Goal: Book appointment/travel/reservation

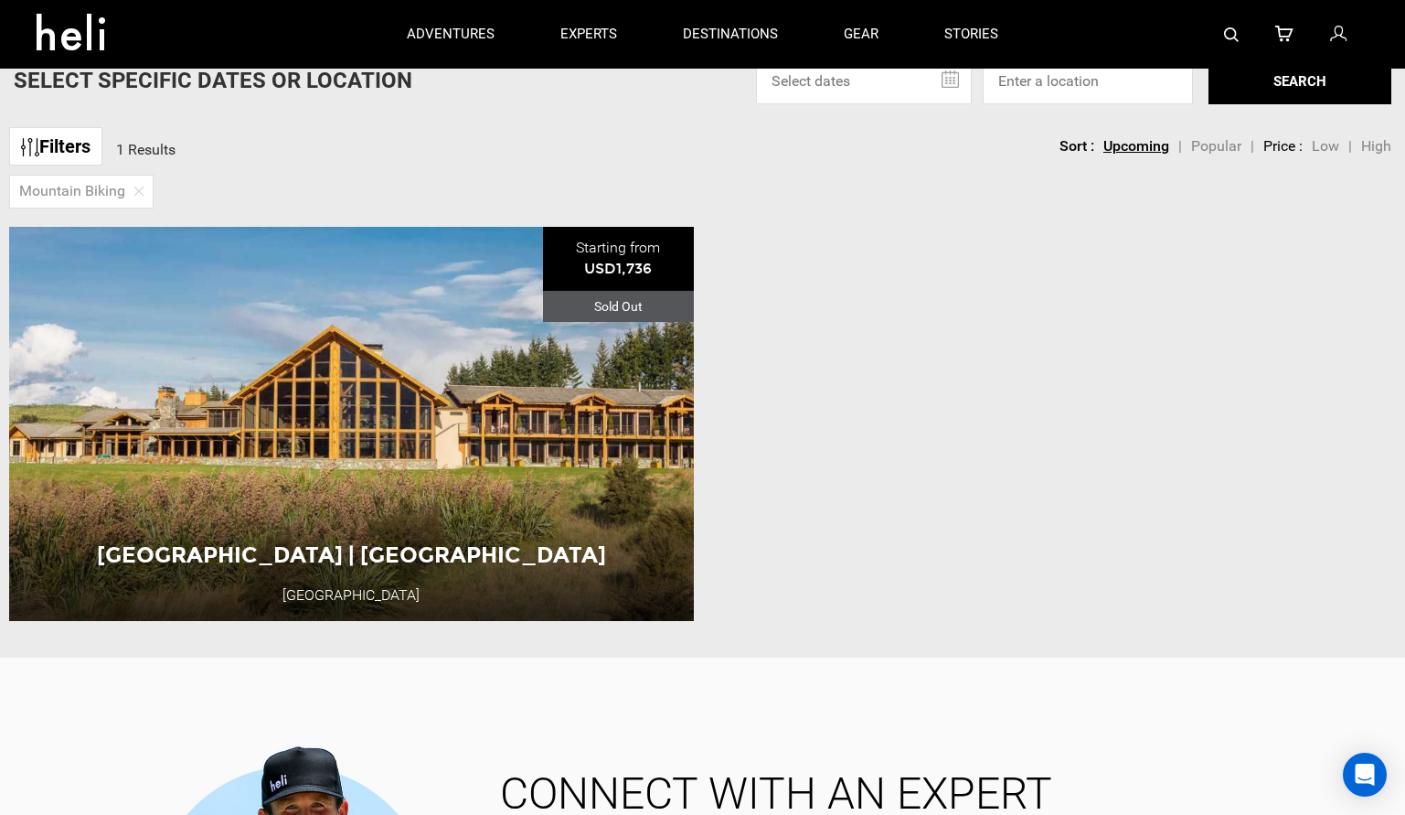
scroll to position [130, 0]
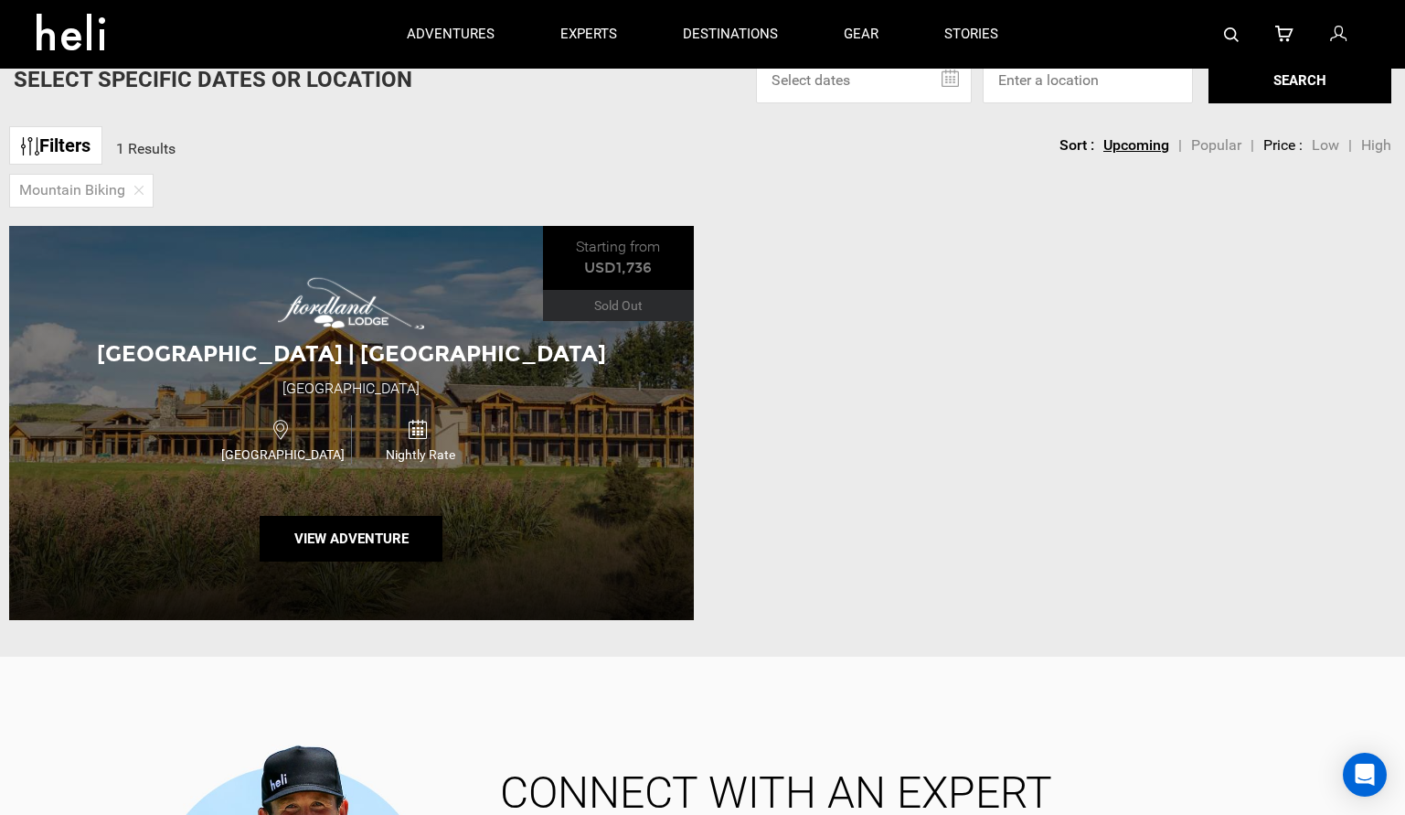
click at [615, 533] on div "[GEOGRAPHIC_DATA] | [GEOGRAPHIC_DATA] [GEOGRAPHIC_DATA] [GEOGRAPHIC_DATA] Night…" at bounding box center [351, 422] width 685 height 393
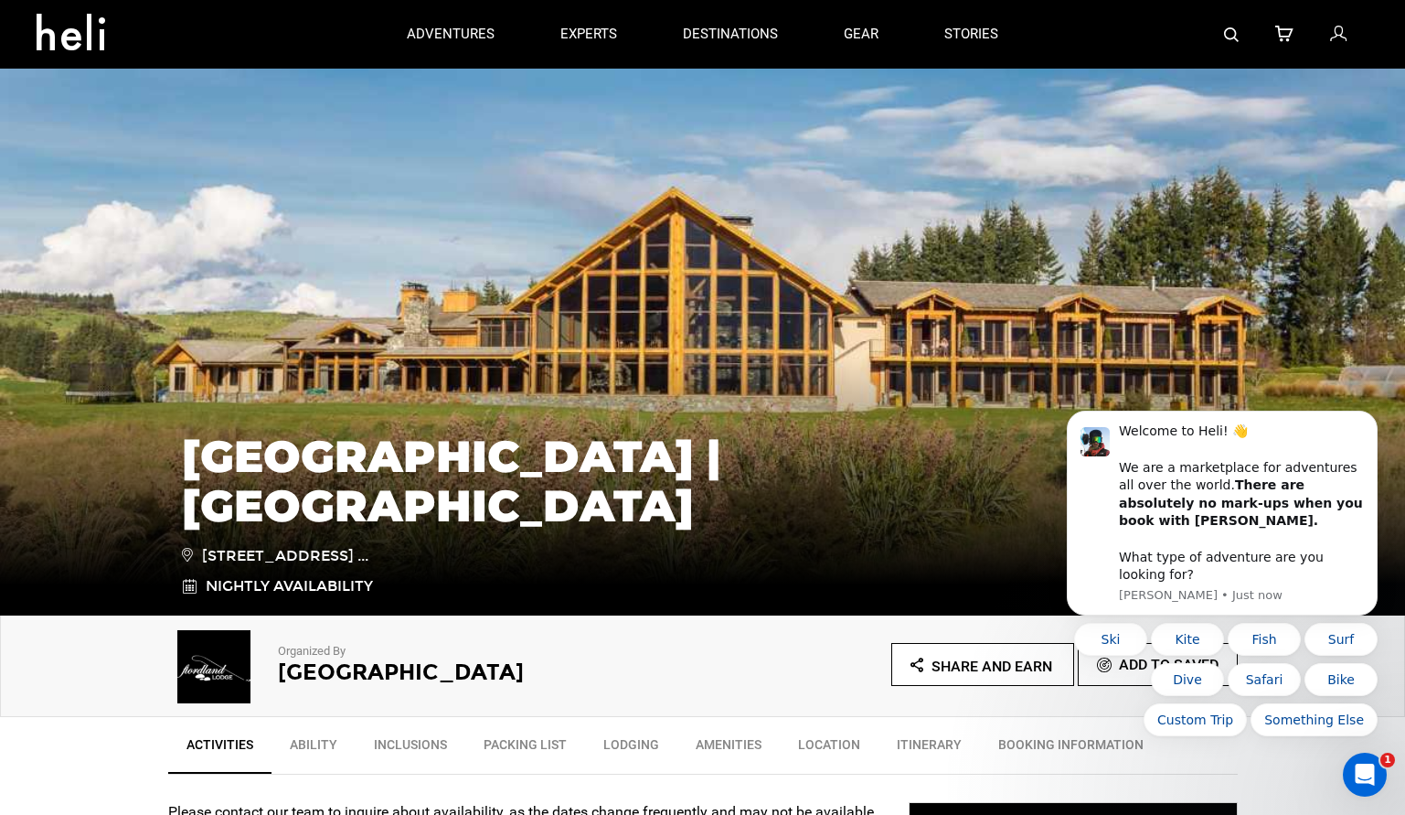
click at [1290, 389] on div "[GEOGRAPHIC_DATA] | [GEOGRAPHIC_DATA] [STREET_ADDRESS] ... Nightly Availability" at bounding box center [702, 478] width 1405 height 274
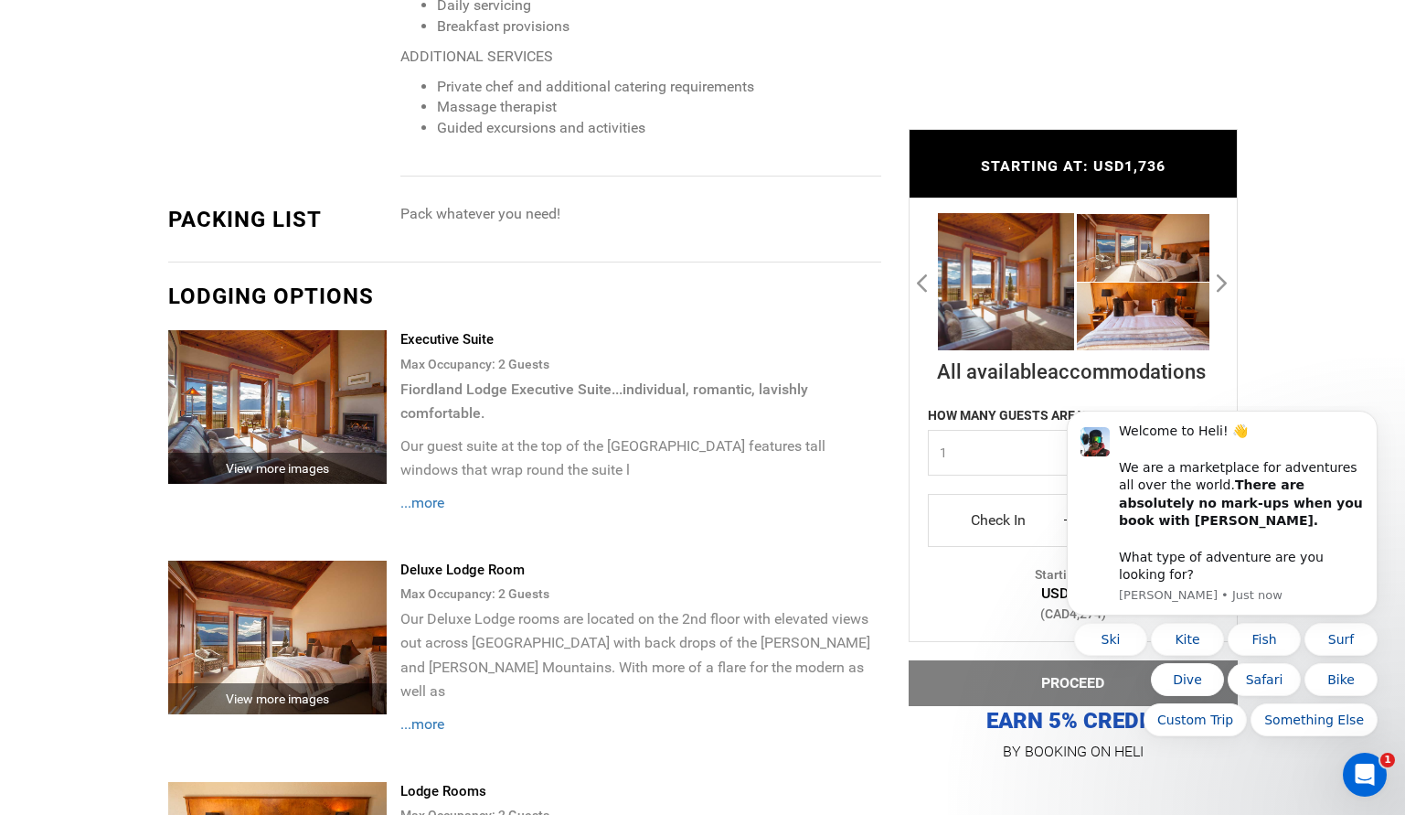
scroll to position [2506, 0]
click at [371, 580] on img at bounding box center [277, 636] width 219 height 154
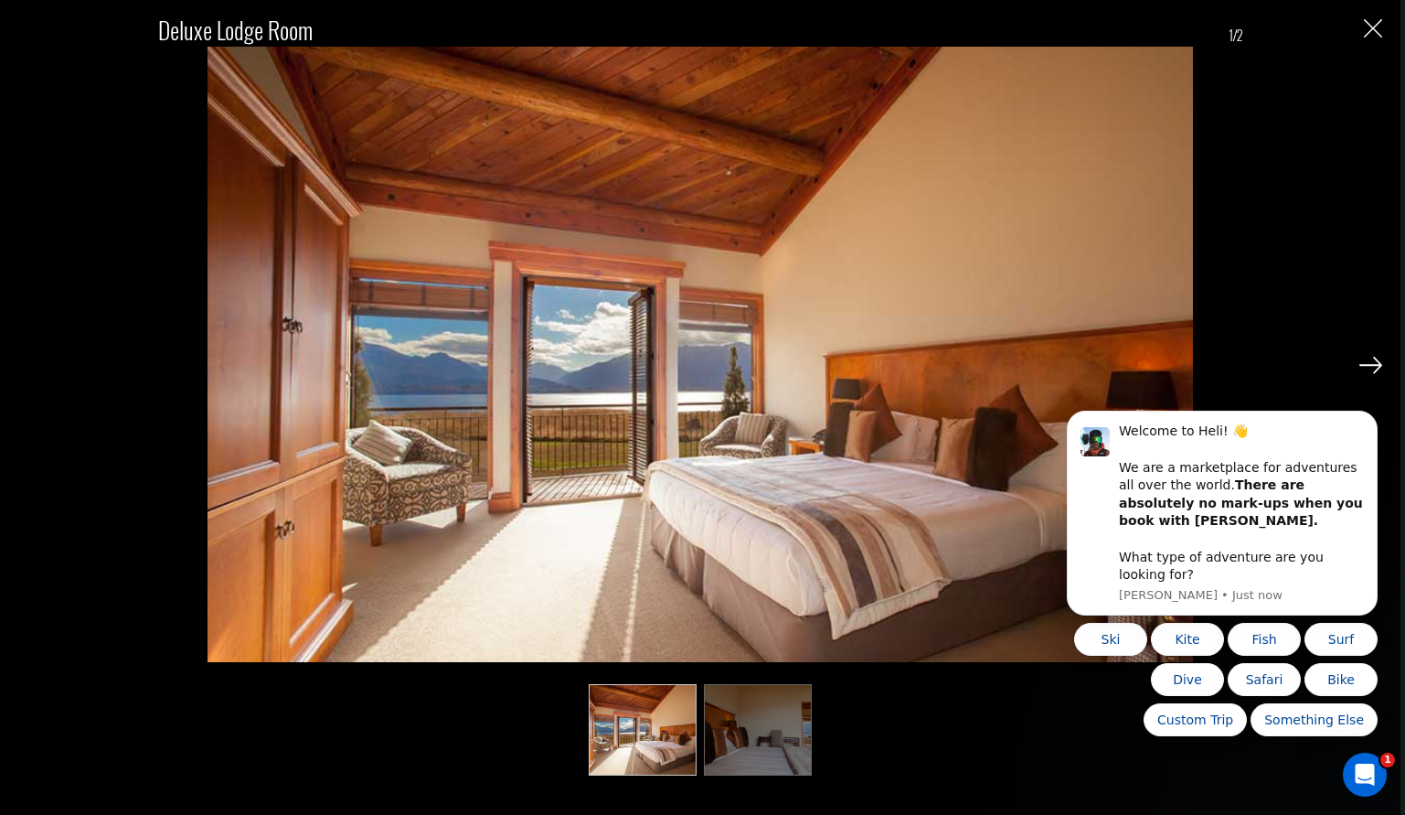
click at [1379, 26] on img "Close" at bounding box center [1373, 28] width 18 height 18
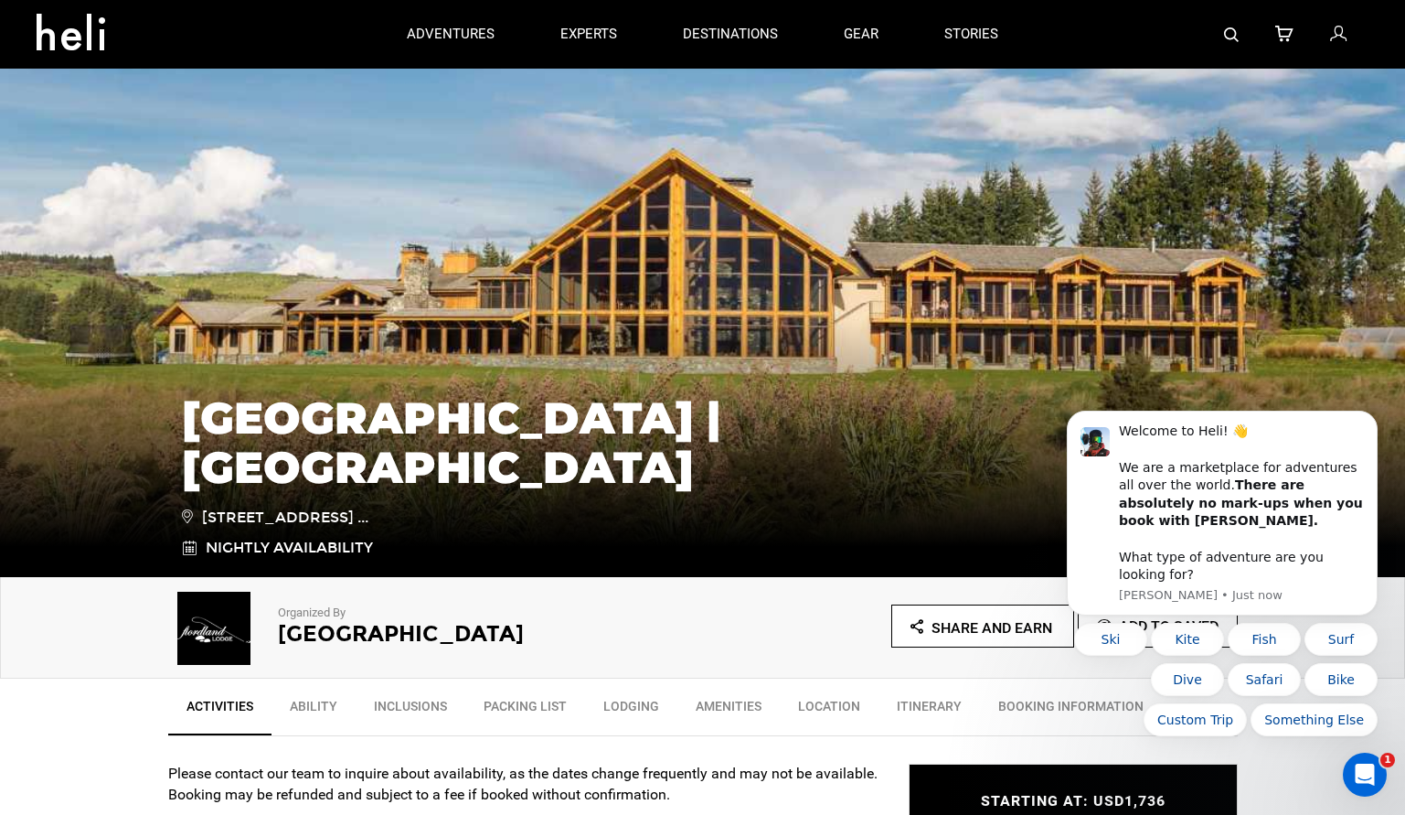
scroll to position [0, 0]
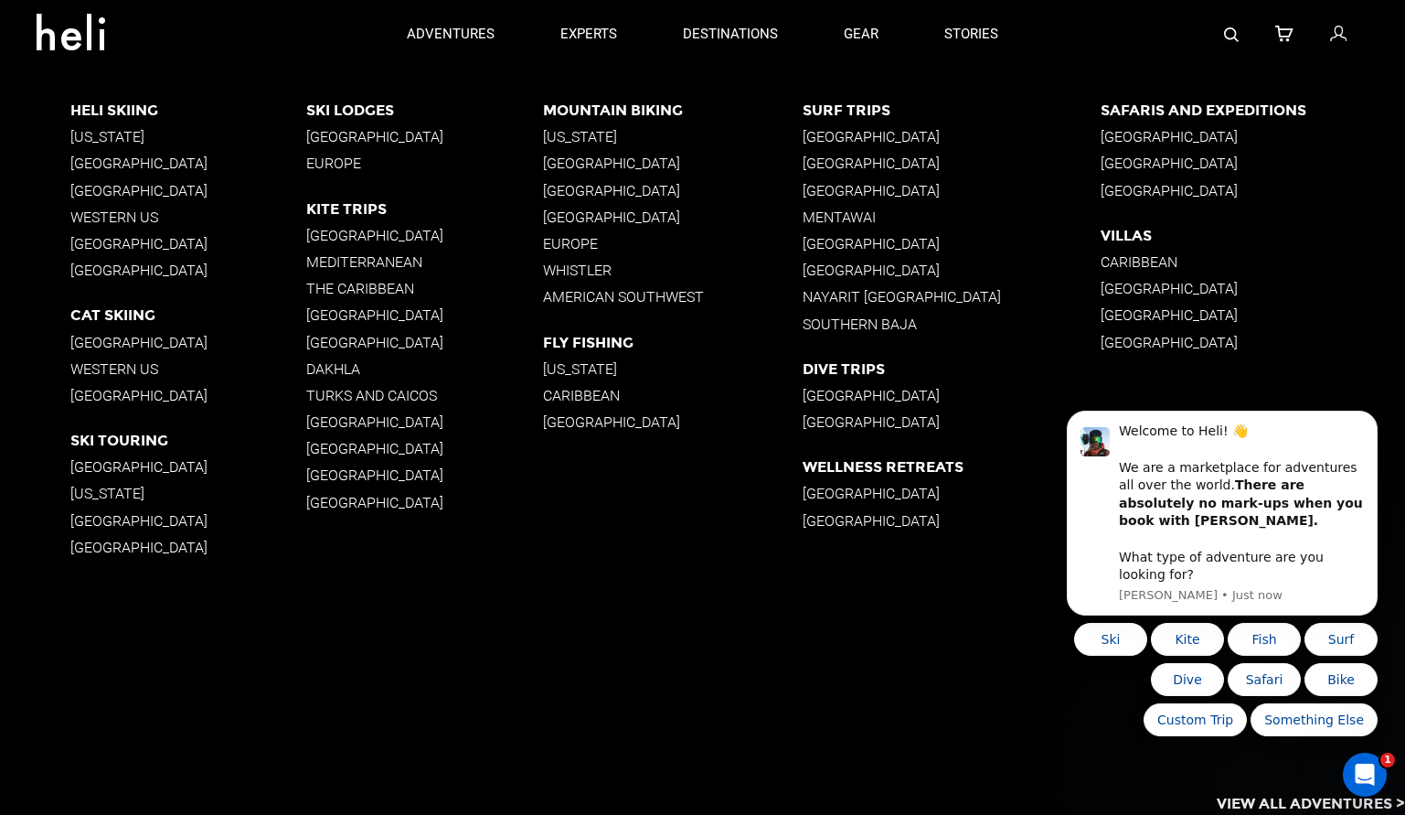
click at [612, 216] on p "[GEOGRAPHIC_DATA]" at bounding box center [673, 216] width 260 height 17
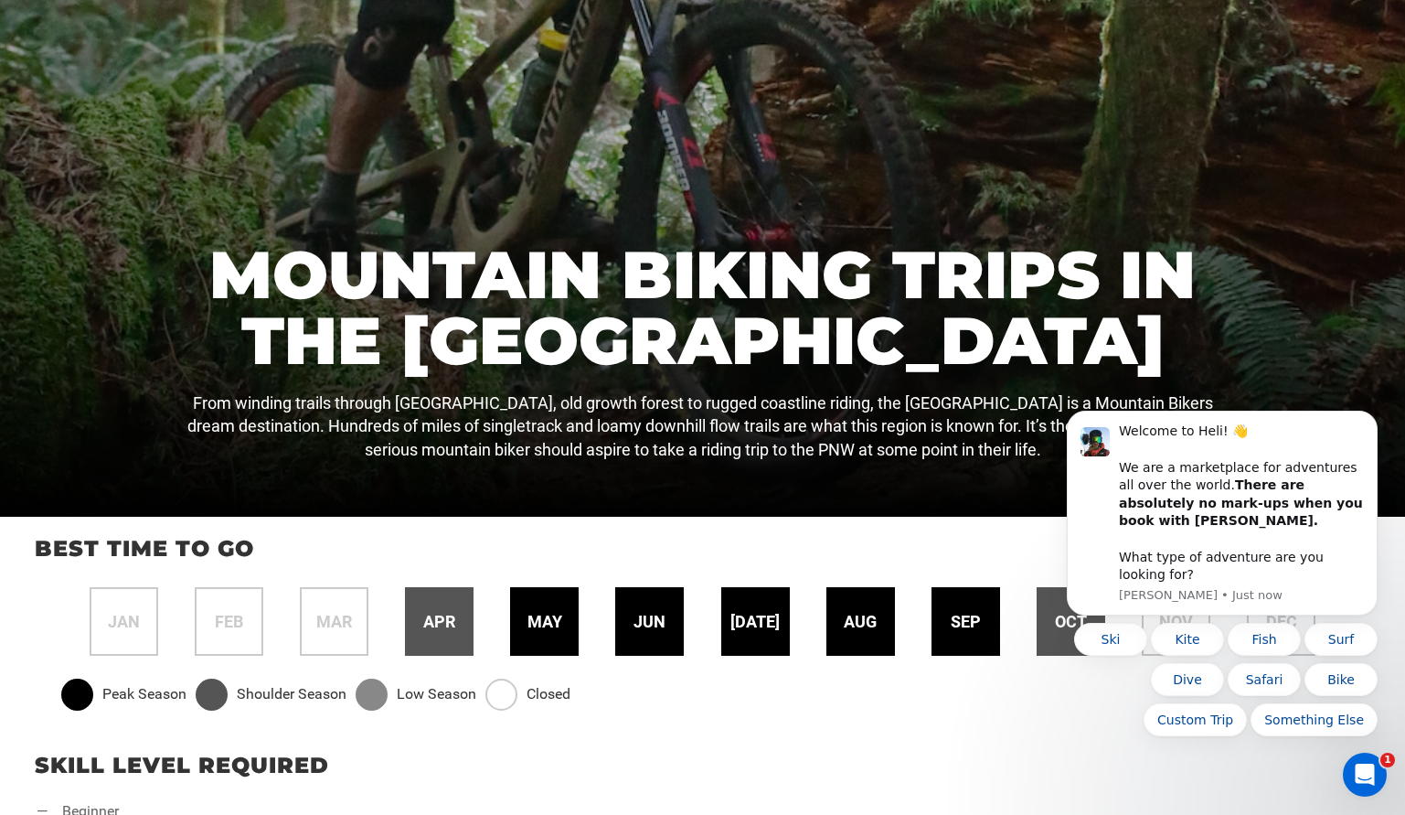
scroll to position [205, 0]
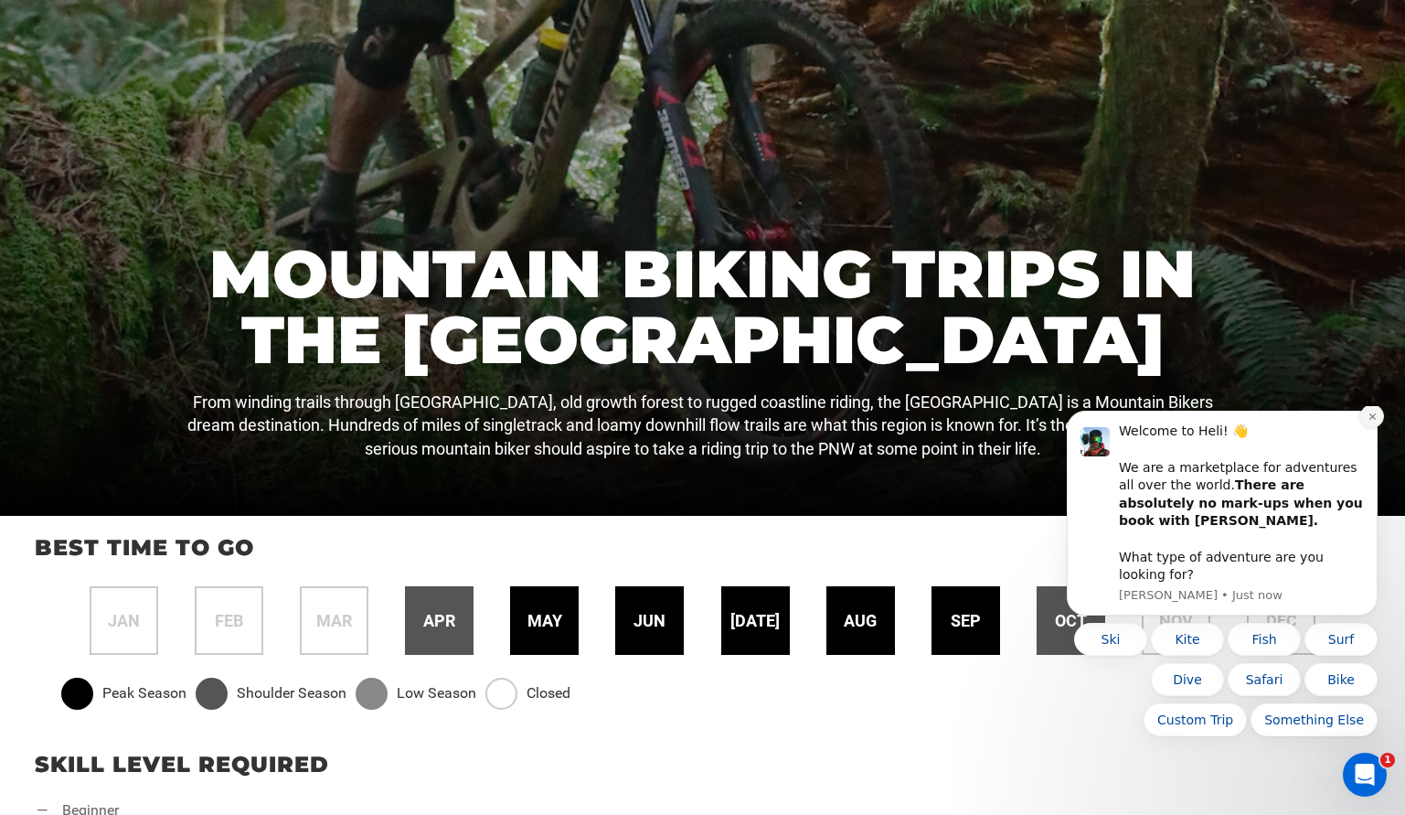
click at [1371, 420] on icon "Dismiss notification" at bounding box center [1371, 416] width 6 height 6
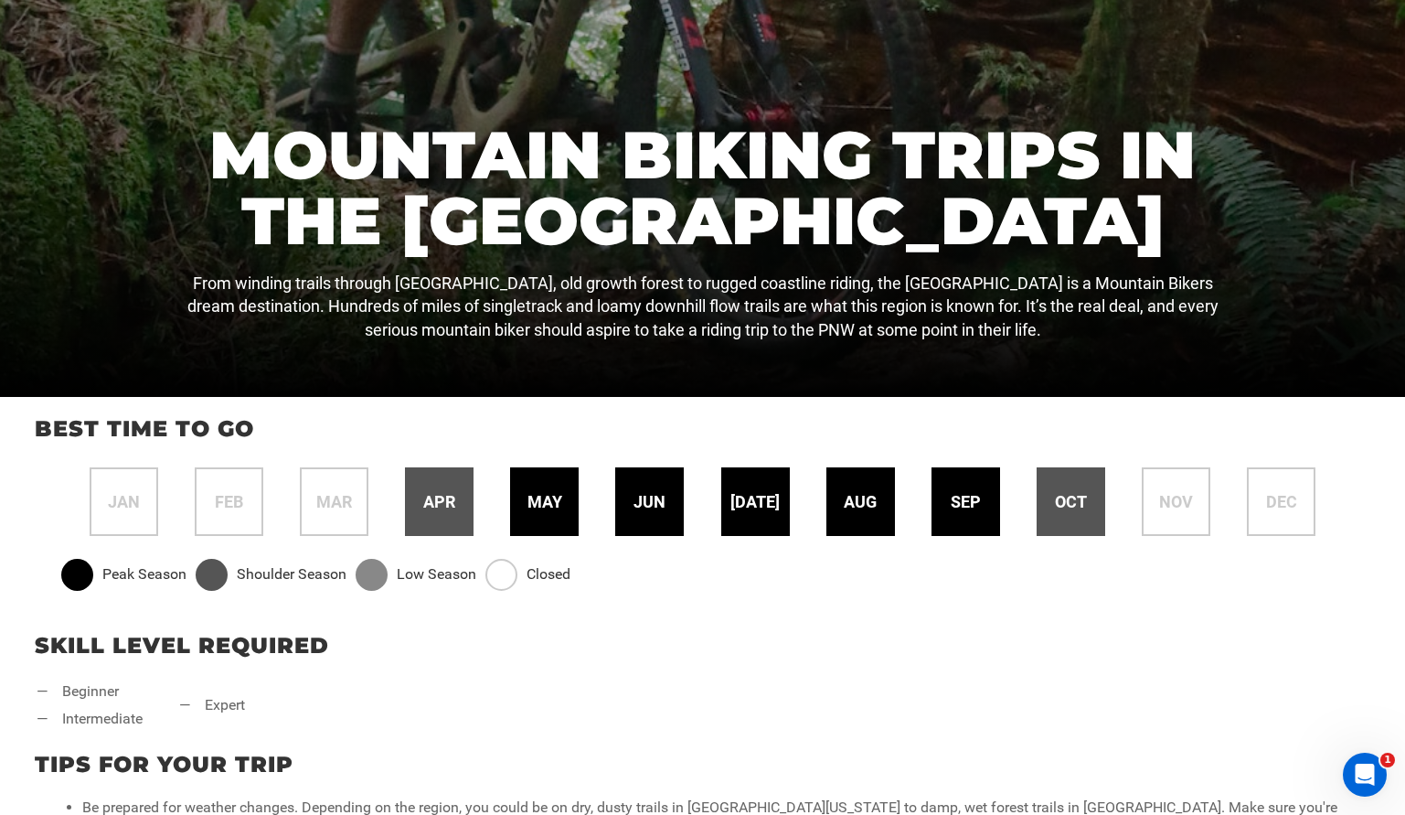
scroll to position [326, 0]
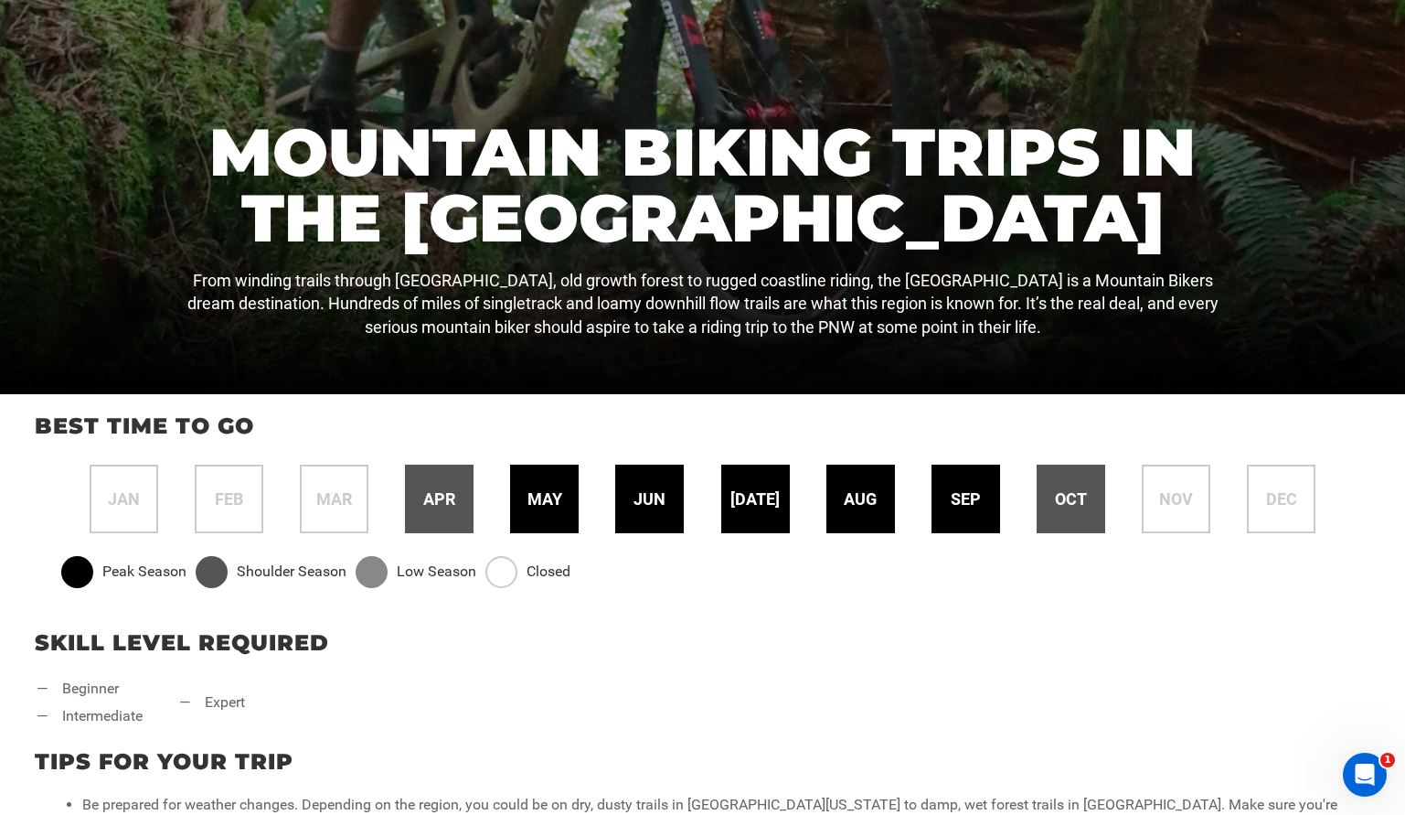
click at [1190, 485] on div "nov" at bounding box center [1176, 498] width 69 height 69
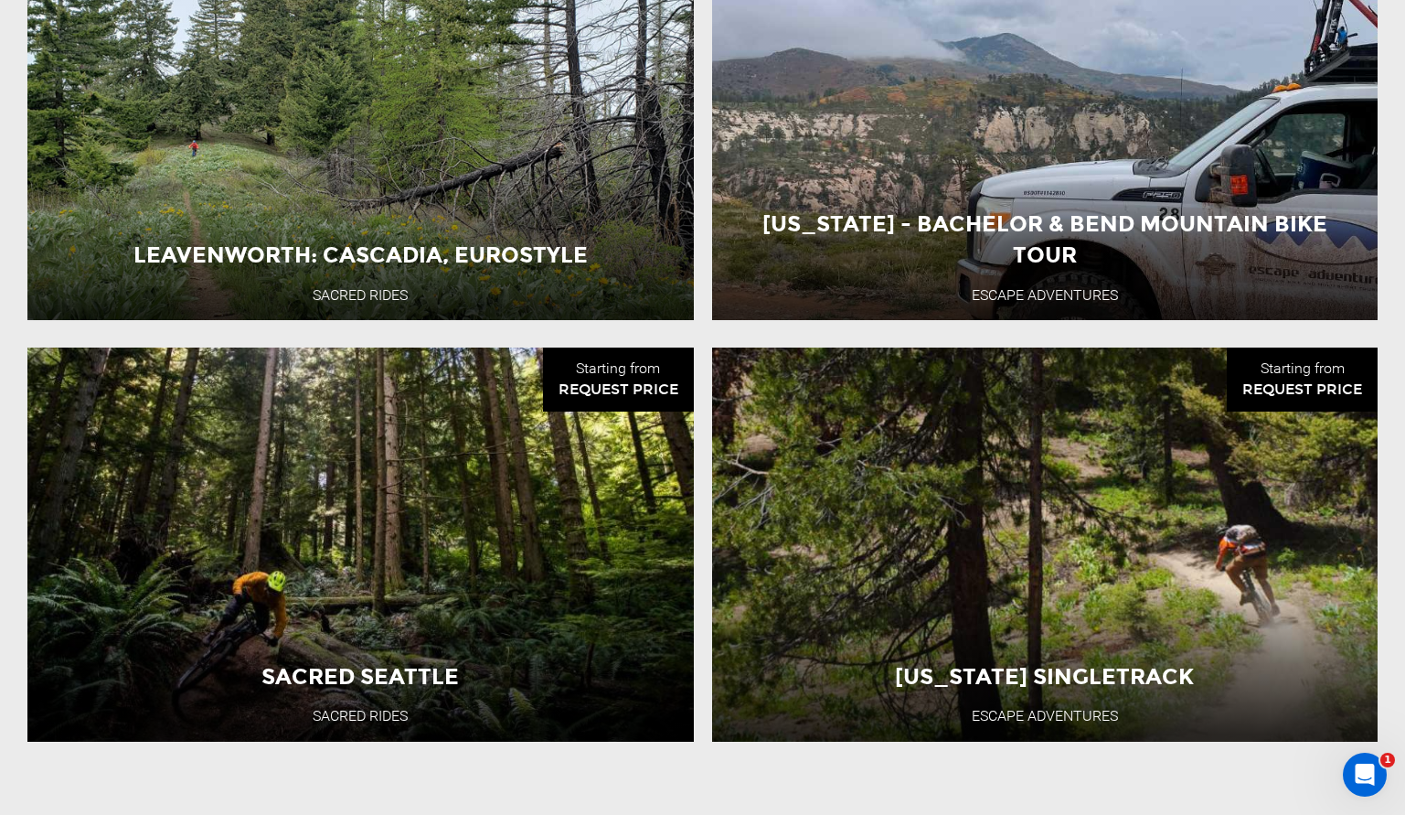
scroll to position [2188, 0]
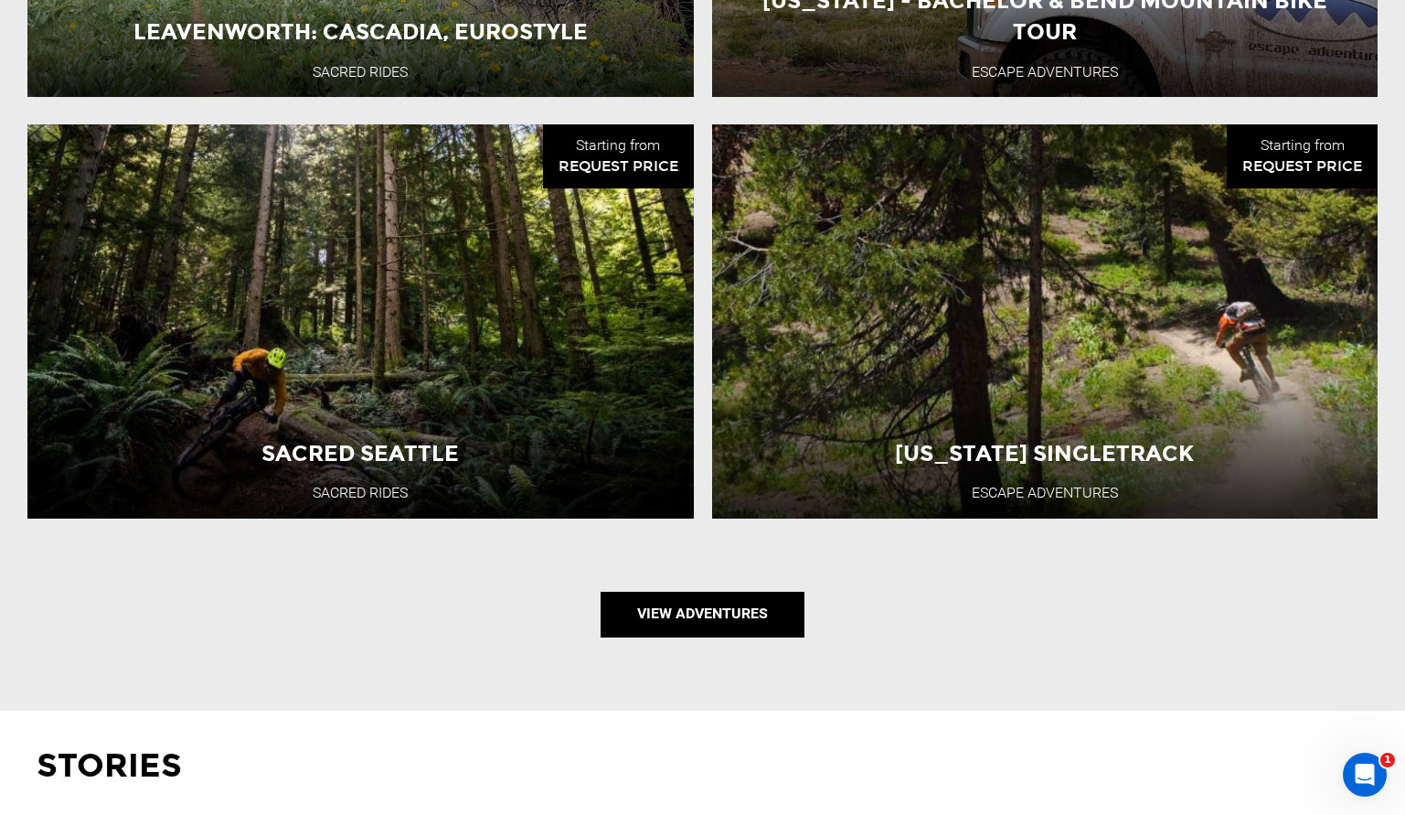
click at [661, 603] on link "View Adventures" at bounding box center [703, 614] width 204 height 46
type input "Mountain Biking"
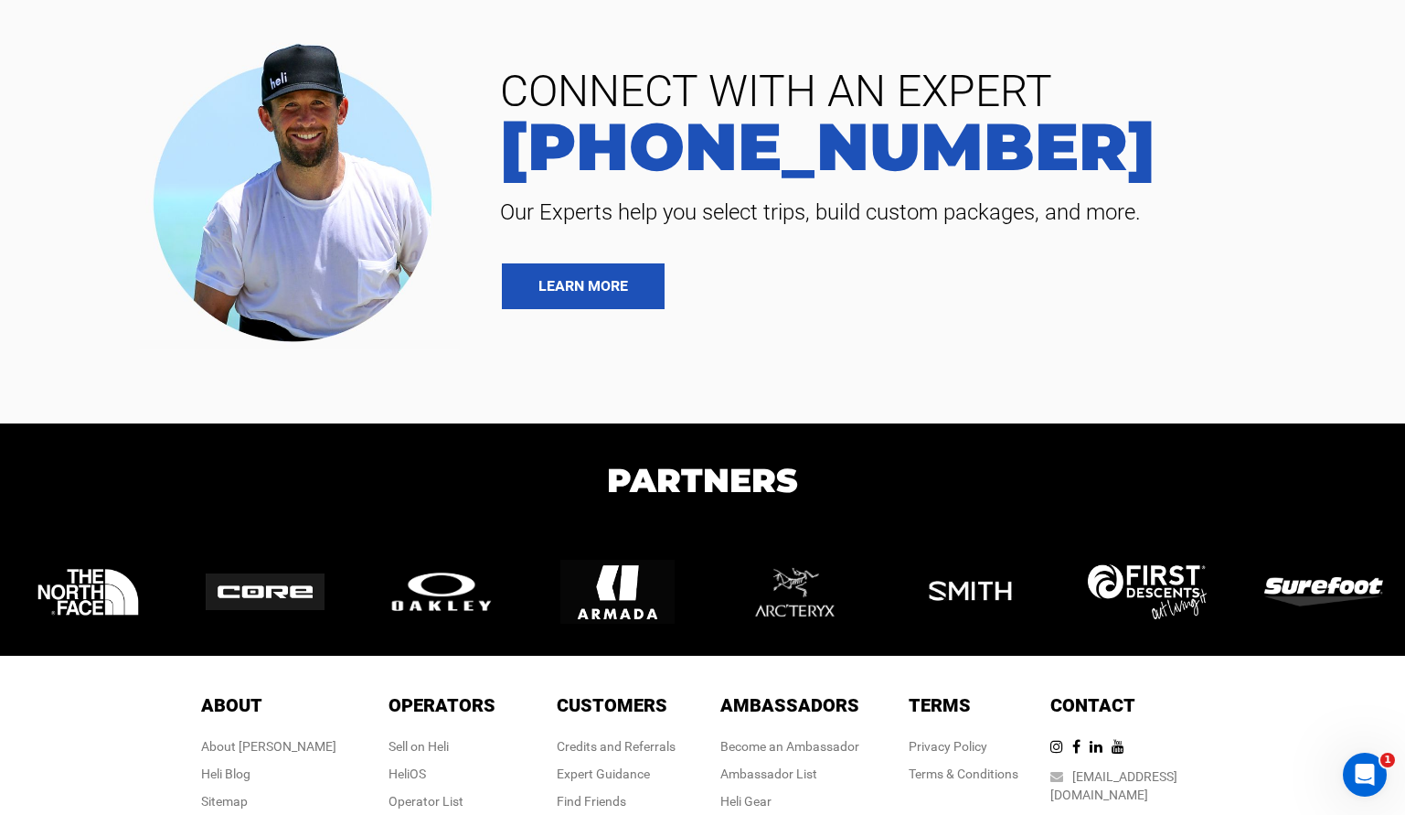
scroll to position [404, 0]
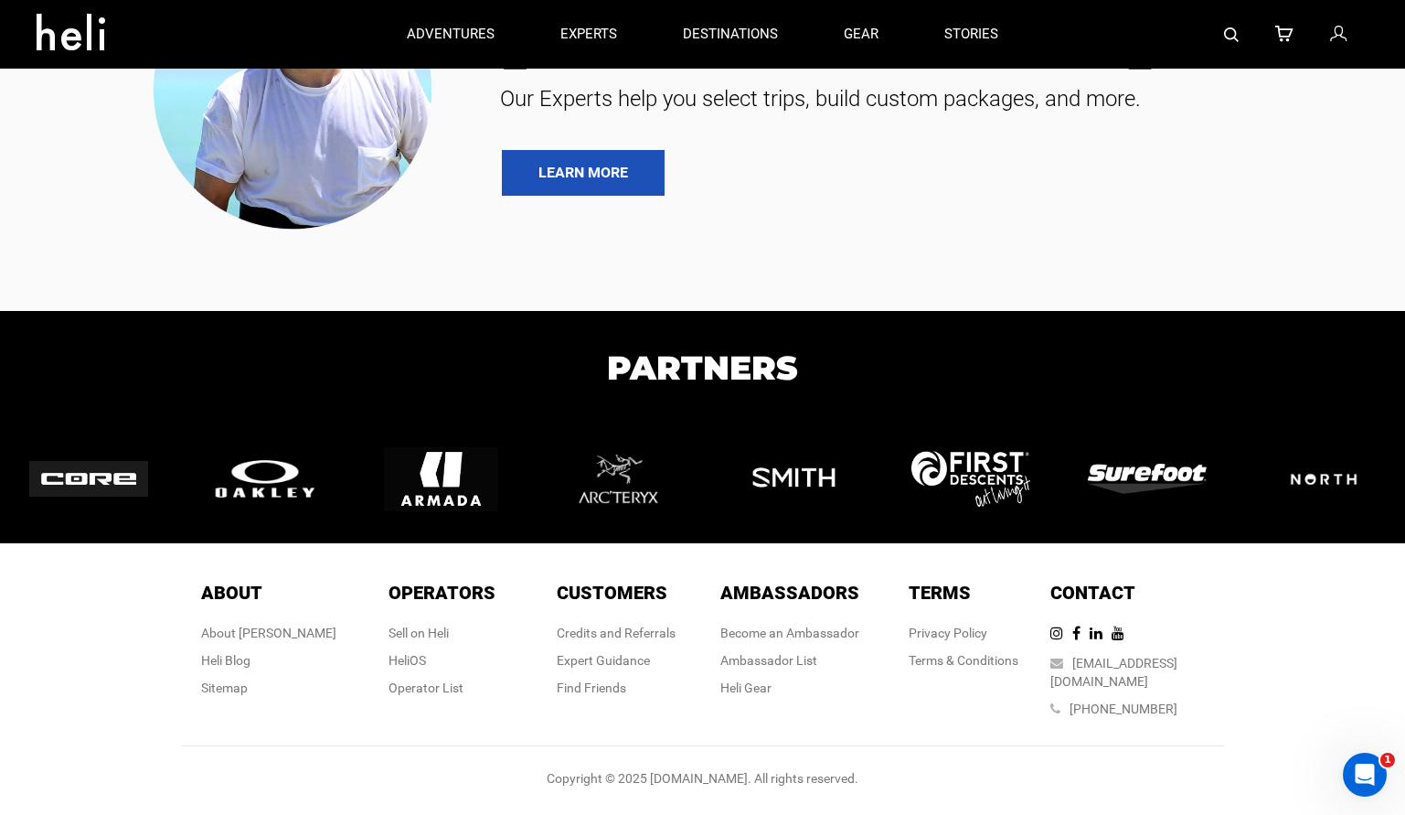
scroll to position [140, 0]
